Goal: Check status: Check status

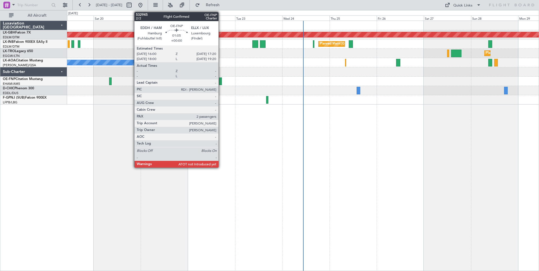
click at [221, 82] on div at bounding box center [220, 82] width 3 height 8
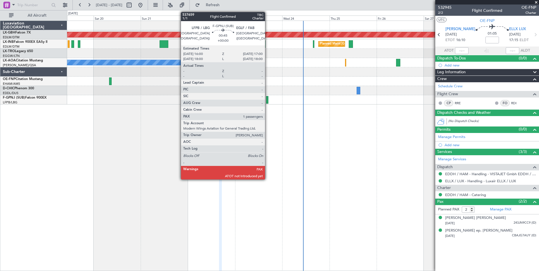
click at [268, 102] on div at bounding box center [267, 100] width 2 height 8
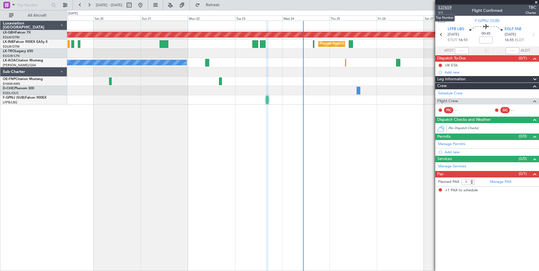
click at [445, 6] on span "537659" at bounding box center [445, 8] width 14 height 6
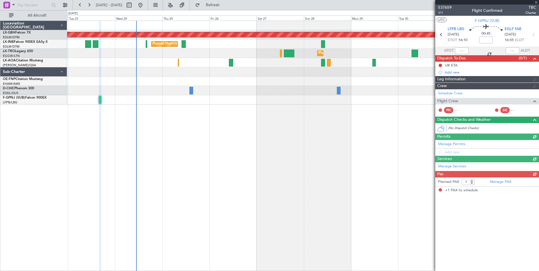
click at [174, 116] on div "Planned Maint Nurnberg Planned Maint [GEOGRAPHIC_DATA] ([GEOGRAPHIC_DATA]) Plan…" at bounding box center [303, 146] width 472 height 251
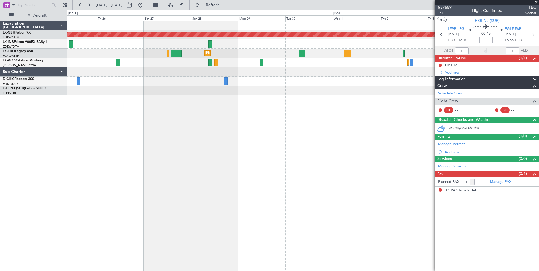
click at [198, 70] on div at bounding box center [303, 71] width 472 height 9
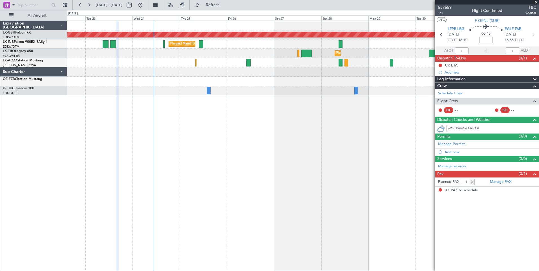
click at [404, 126] on div "Planned Maint Nurnberg Planned Maint [GEOGRAPHIC_DATA] ([GEOGRAPHIC_DATA]) Plan…" at bounding box center [303, 146] width 472 height 251
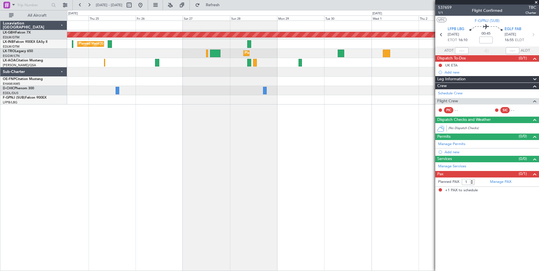
click at [111, 96] on div "Planned Maint Nurnberg Planned Maint [GEOGRAPHIC_DATA] ([GEOGRAPHIC_DATA]) Plan…" at bounding box center [303, 146] width 472 height 251
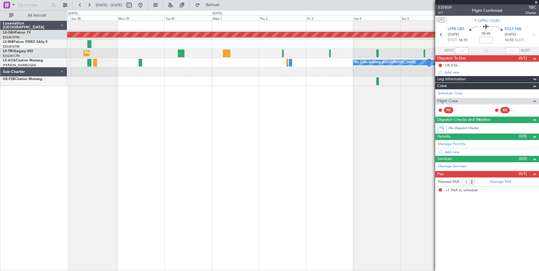
click at [335, 180] on div "Planned Maint Nurnberg A/C Unavailable Planned Maint [GEOGRAPHIC_DATA] ([GEOGRA…" at bounding box center [303, 146] width 472 height 251
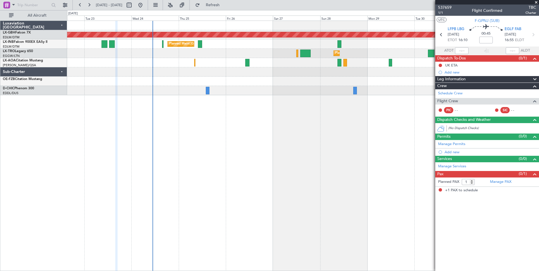
click at [407, 142] on div "Planned Maint Nurnberg Planned Maint [GEOGRAPHIC_DATA] ([GEOGRAPHIC_DATA]) Plan…" at bounding box center [303, 146] width 472 height 251
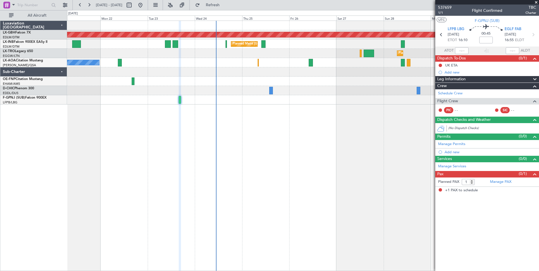
click at [341, 136] on div "Planned Maint Nurnberg Planned Maint [GEOGRAPHIC_DATA] ([GEOGRAPHIC_DATA]) Plan…" at bounding box center [303, 146] width 472 height 251
click at [32, 90] on link "D-CHIC Phenom 300" at bounding box center [18, 88] width 31 height 3
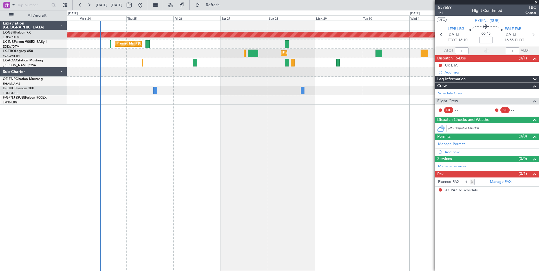
click at [194, 144] on div "Planned Maint Nurnberg Planned Maint [GEOGRAPHIC_DATA] ([GEOGRAPHIC_DATA]) Plan…" at bounding box center [303, 146] width 472 height 251
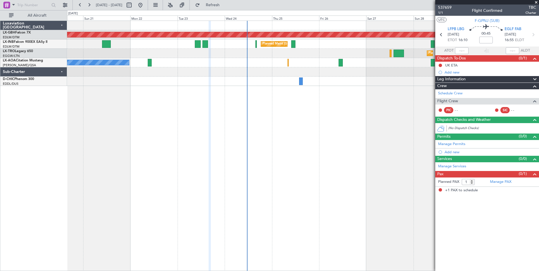
click at [294, 138] on div "Planned Maint Nurnberg Planned Maint [GEOGRAPHIC_DATA] ([GEOGRAPHIC_DATA]) Plan…" at bounding box center [303, 146] width 472 height 251
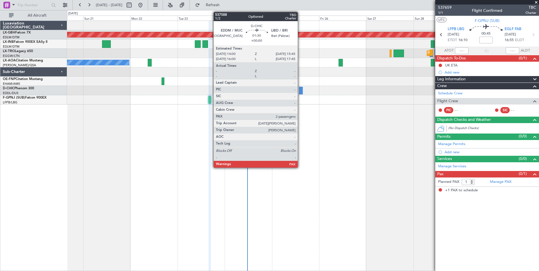
click at [300, 91] on div at bounding box center [301, 91] width 4 height 8
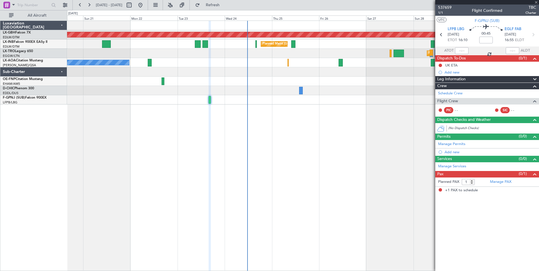
type input "2"
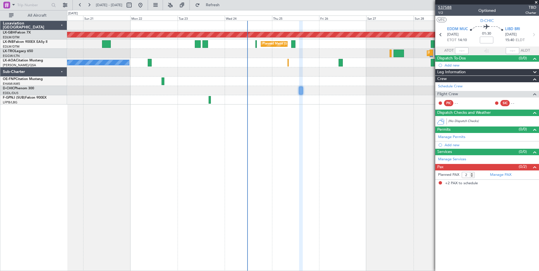
click at [445, 8] on span "537588" at bounding box center [445, 8] width 14 height 6
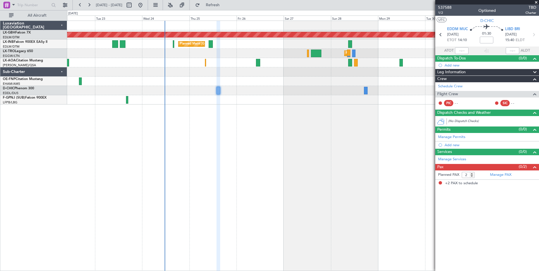
click at [256, 137] on div "Planned Maint Nurnberg Planned Maint [GEOGRAPHIC_DATA] ([GEOGRAPHIC_DATA]) Plan…" at bounding box center [303, 146] width 472 height 251
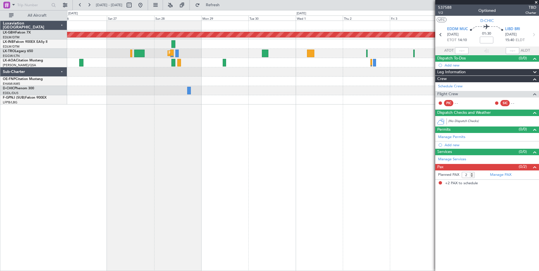
click at [177, 117] on div "Planned Maint Nurnberg Planned Maint [GEOGRAPHIC_DATA] ([GEOGRAPHIC_DATA]) Plan…" at bounding box center [303, 146] width 472 height 251
click at [190, 70] on div at bounding box center [303, 71] width 472 height 9
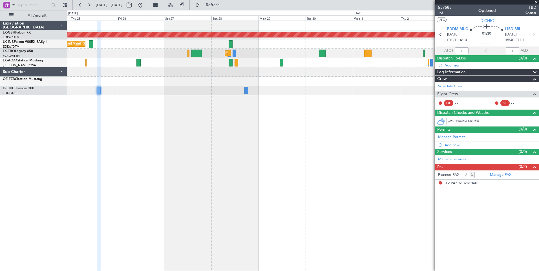
click at [248, 72] on div "Planned Maint Nurnberg Planned Maint [GEOGRAPHIC_DATA] ([GEOGRAPHIC_DATA]) Plan…" at bounding box center [303, 58] width 472 height 74
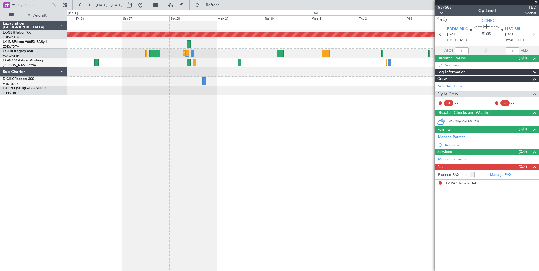
click at [105, 131] on div "Planned Maint Nurnberg Planned Maint [GEOGRAPHIC_DATA] ([GEOGRAPHIC_DATA]) Plan…" at bounding box center [303, 146] width 472 height 251
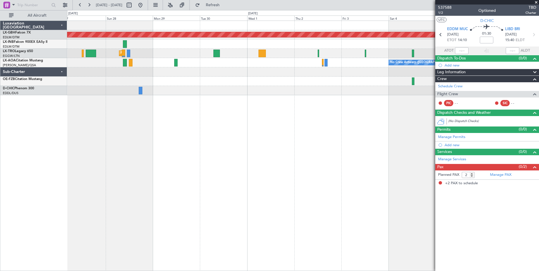
click at [329, 176] on div "Planned Maint Nurnberg Planned Maint [GEOGRAPHIC_DATA] ([GEOGRAPHIC_DATA]) Plan…" at bounding box center [303, 146] width 472 height 251
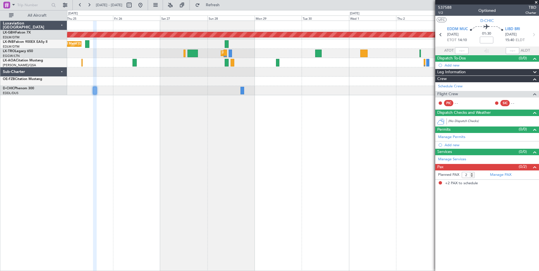
click at [344, 139] on div "Planned Maint Nurnberg Planned Maint [GEOGRAPHIC_DATA] ([GEOGRAPHIC_DATA]) Plan…" at bounding box center [303, 146] width 472 height 251
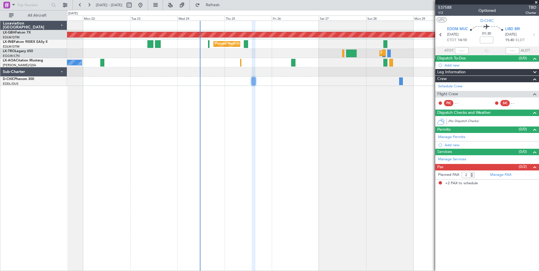
click at [283, 131] on div "Planned Maint Nurnberg Planned Maint [GEOGRAPHIC_DATA] ([GEOGRAPHIC_DATA]) Plan…" at bounding box center [303, 146] width 472 height 251
